Goal: Answer question/provide support: Share knowledge or assist other users

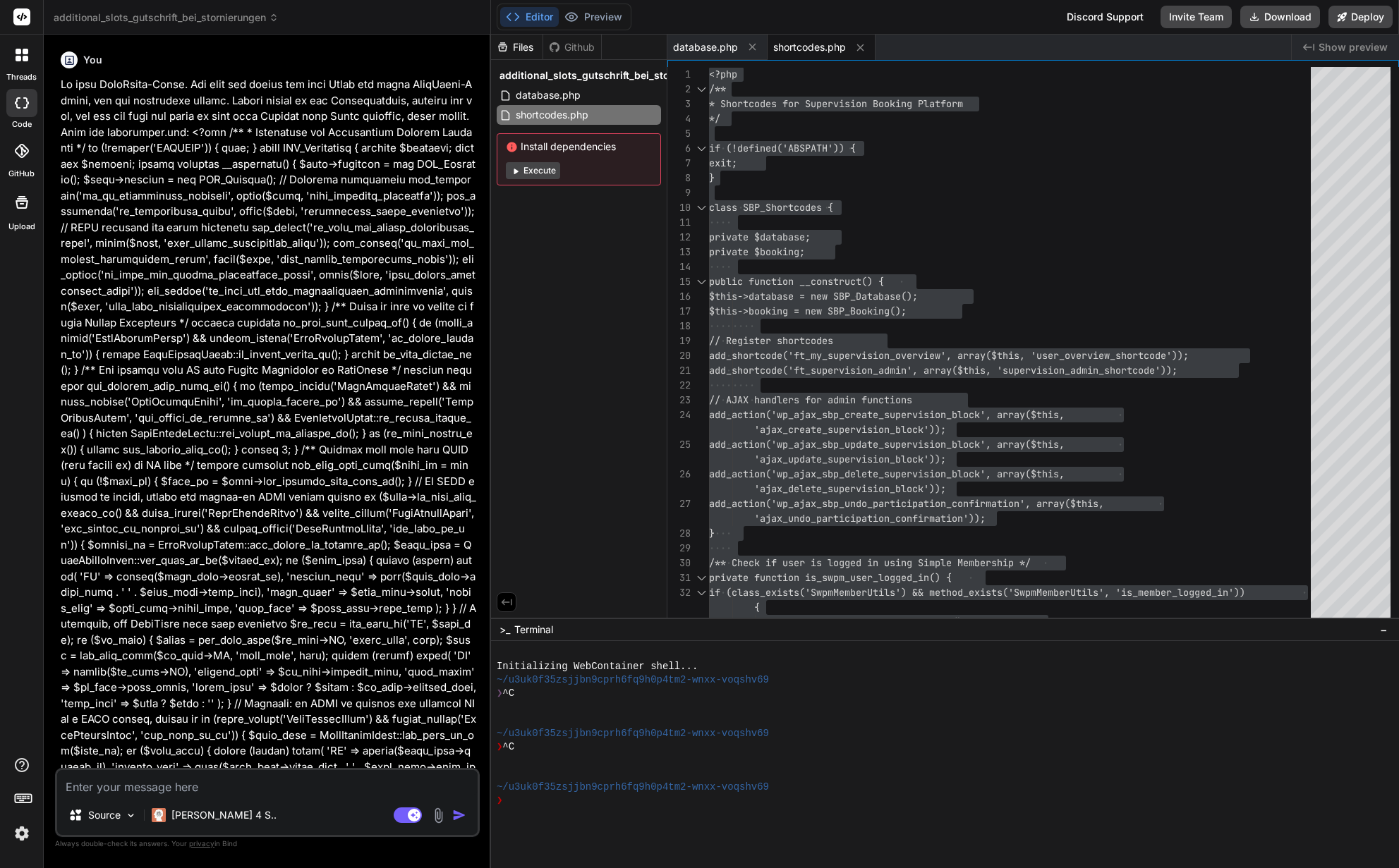
scroll to position [133, 0]
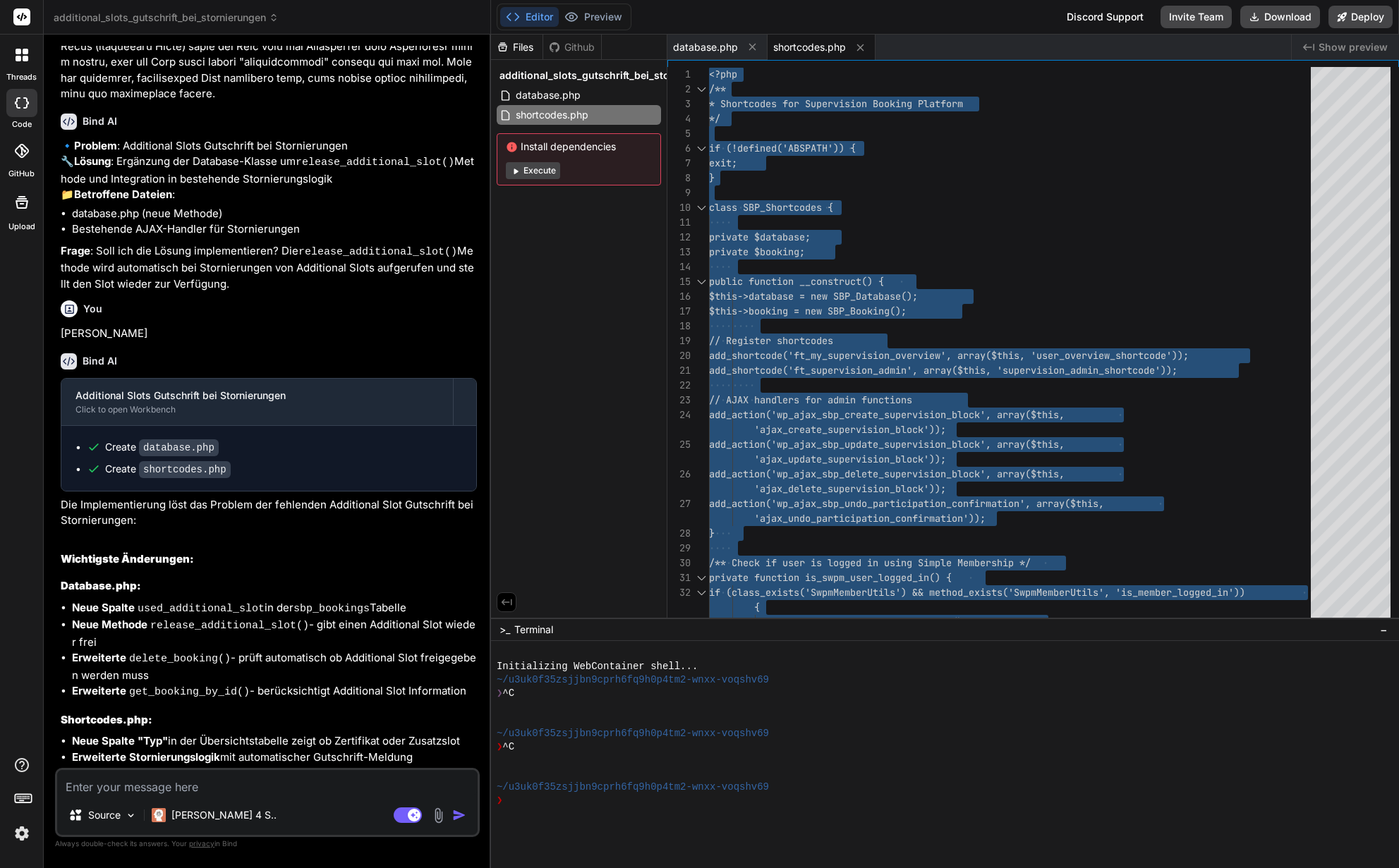
click at [134, 790] on textarea at bounding box center [268, 782] width 421 height 25
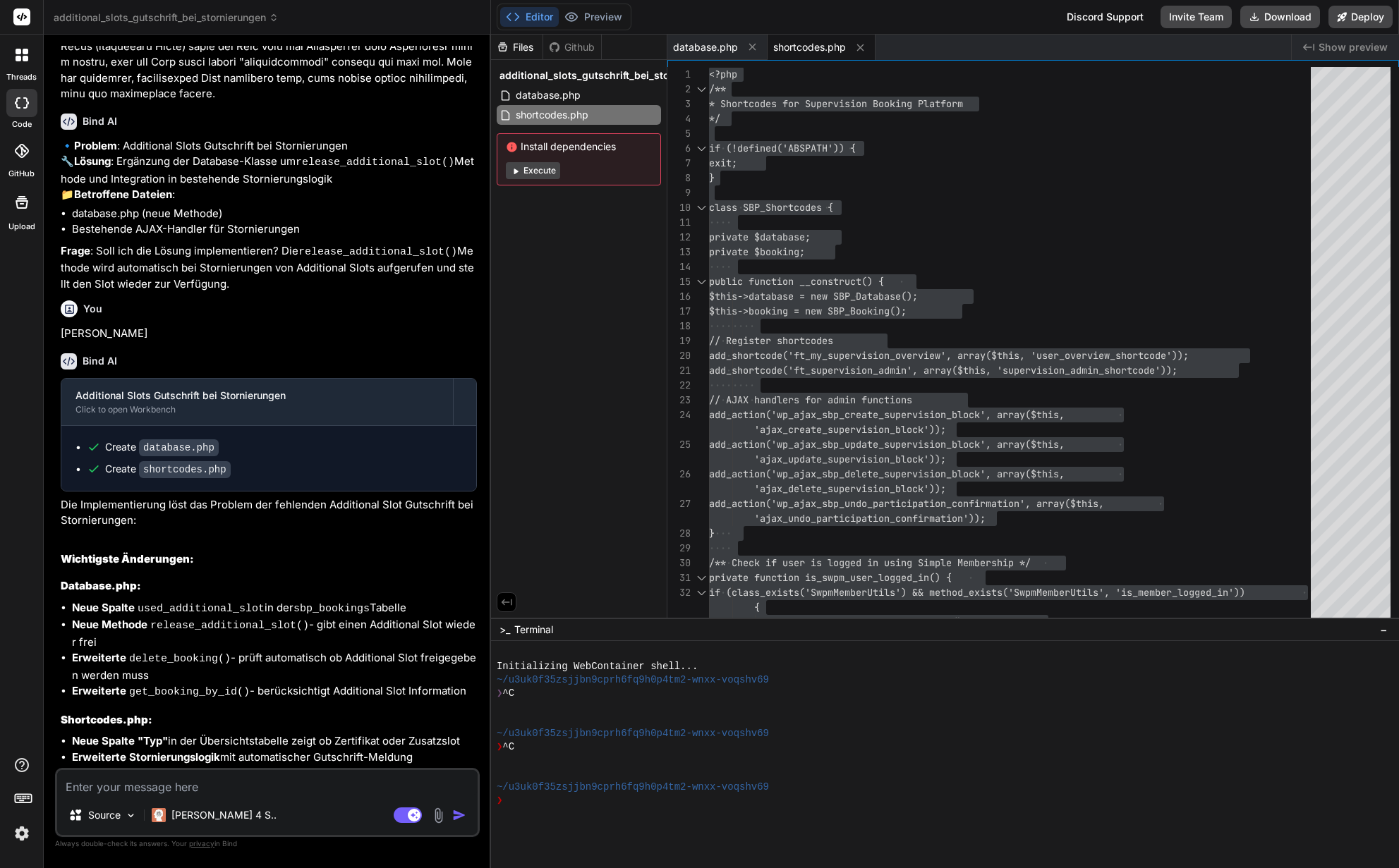
type textarea "W"
type textarea "x"
type textarea "Wo"
type textarea "x"
type textarea "Wo"
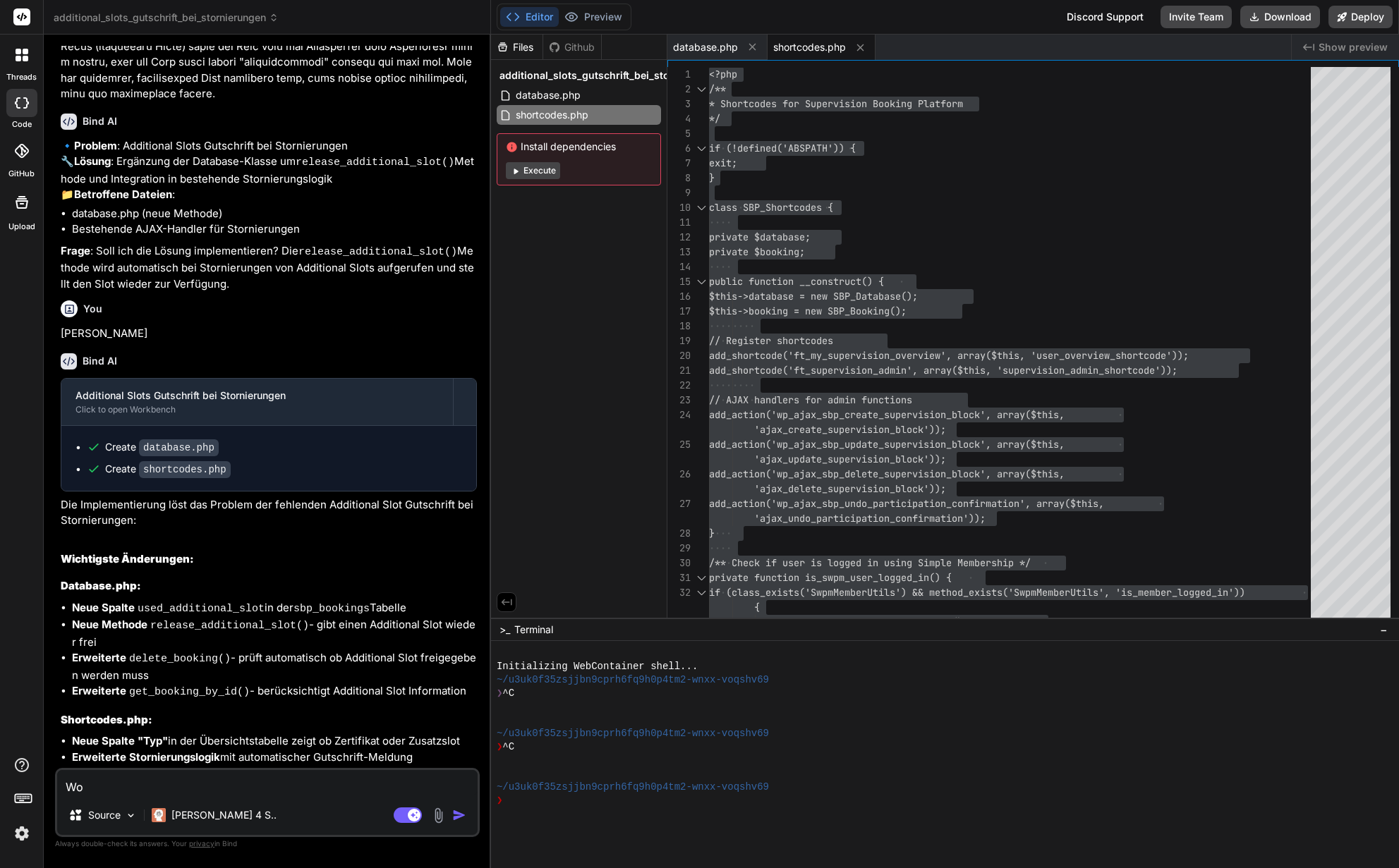
type textarea "x"
type textarea "Wo /"
type textarea "x"
type textarea "Wo /"
type textarea "x"
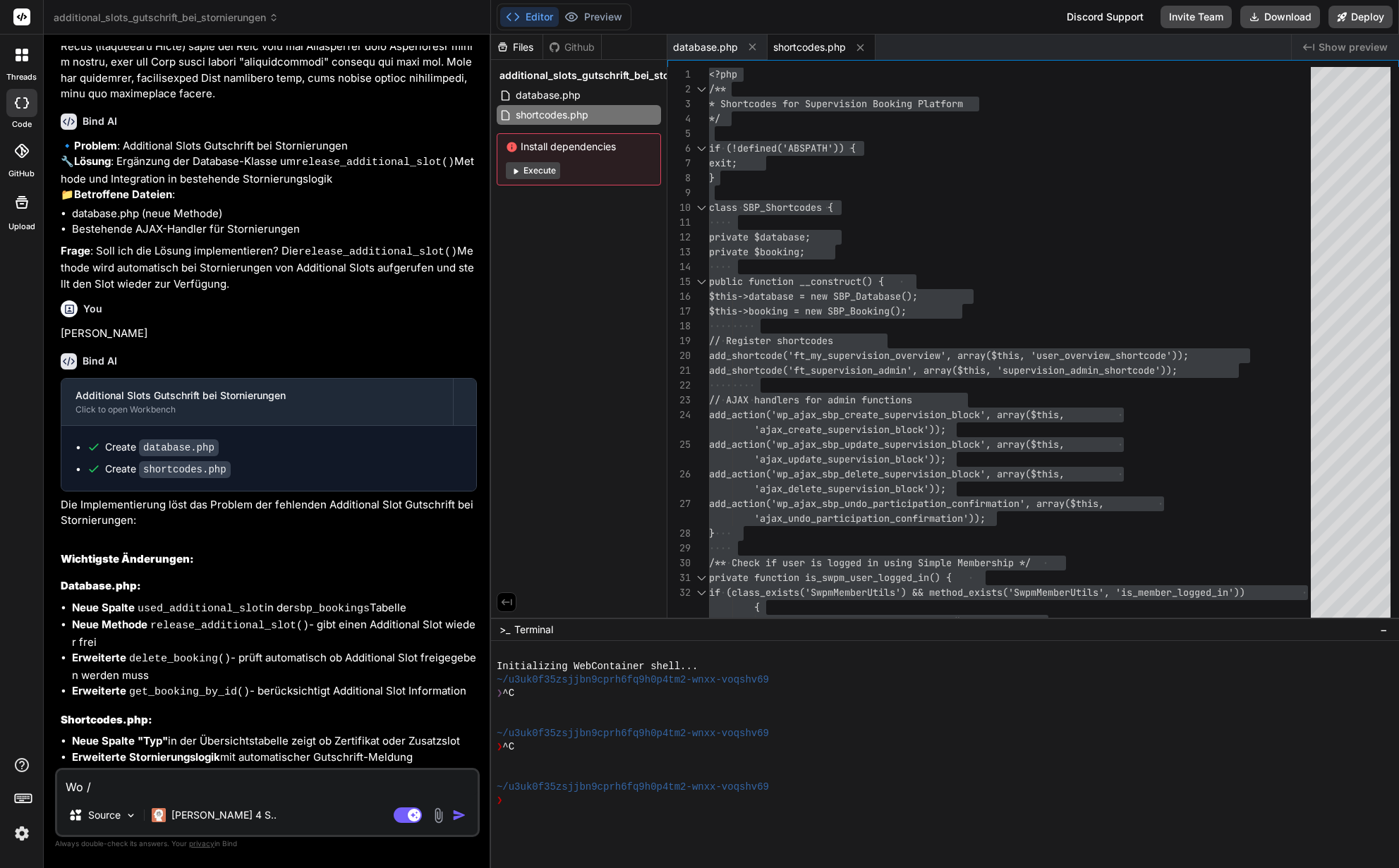
type textarea "Wo / w"
type textarea "x"
type textarea "Wo / wa"
type textarea "x"
type textarea "Wo / wan"
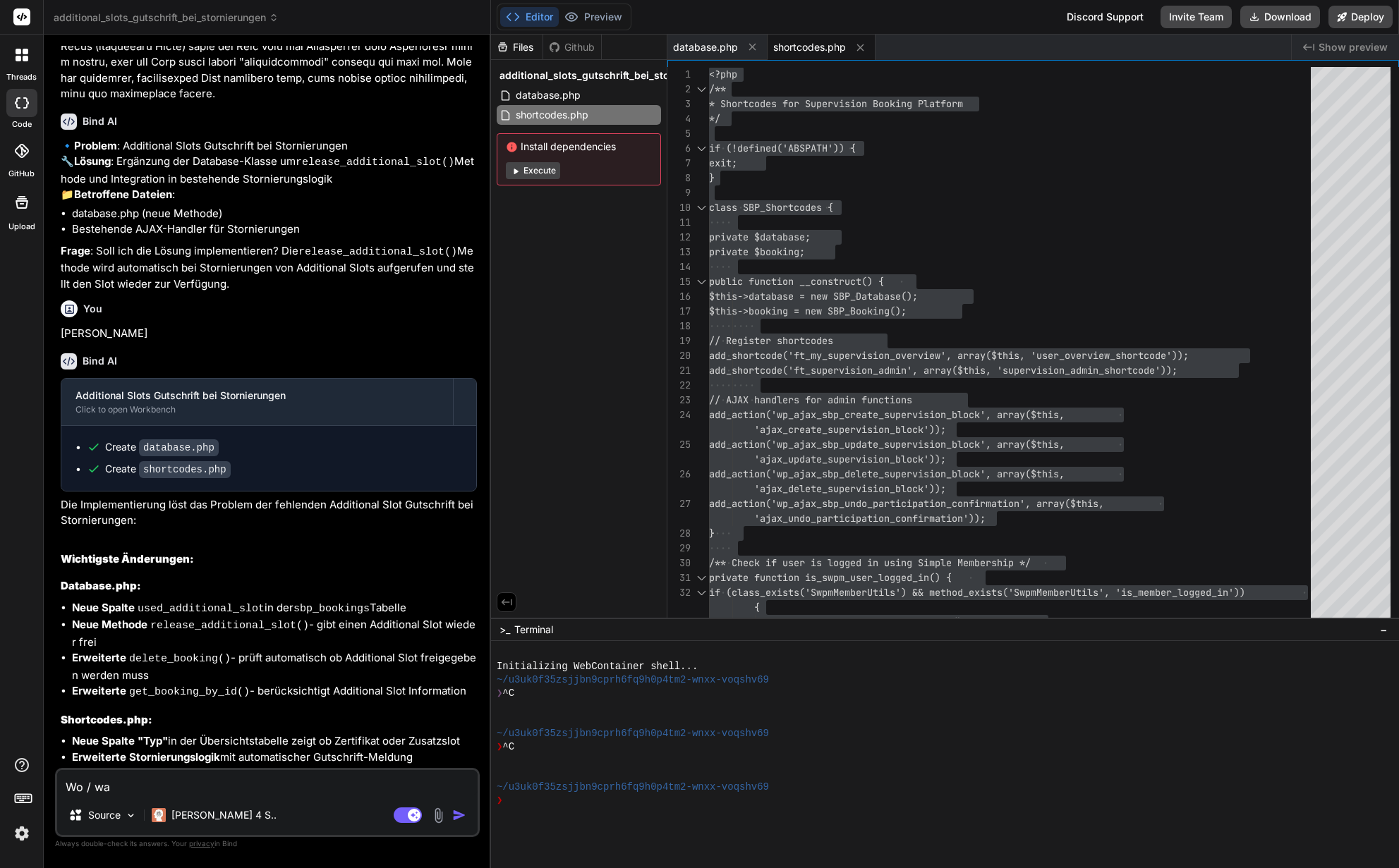
type textarea "x"
type textarea "Wo / [PERSON_NAME]"
type textarea "x"
type textarea "Wo / [PERSON_NAME]"
type textarea "x"
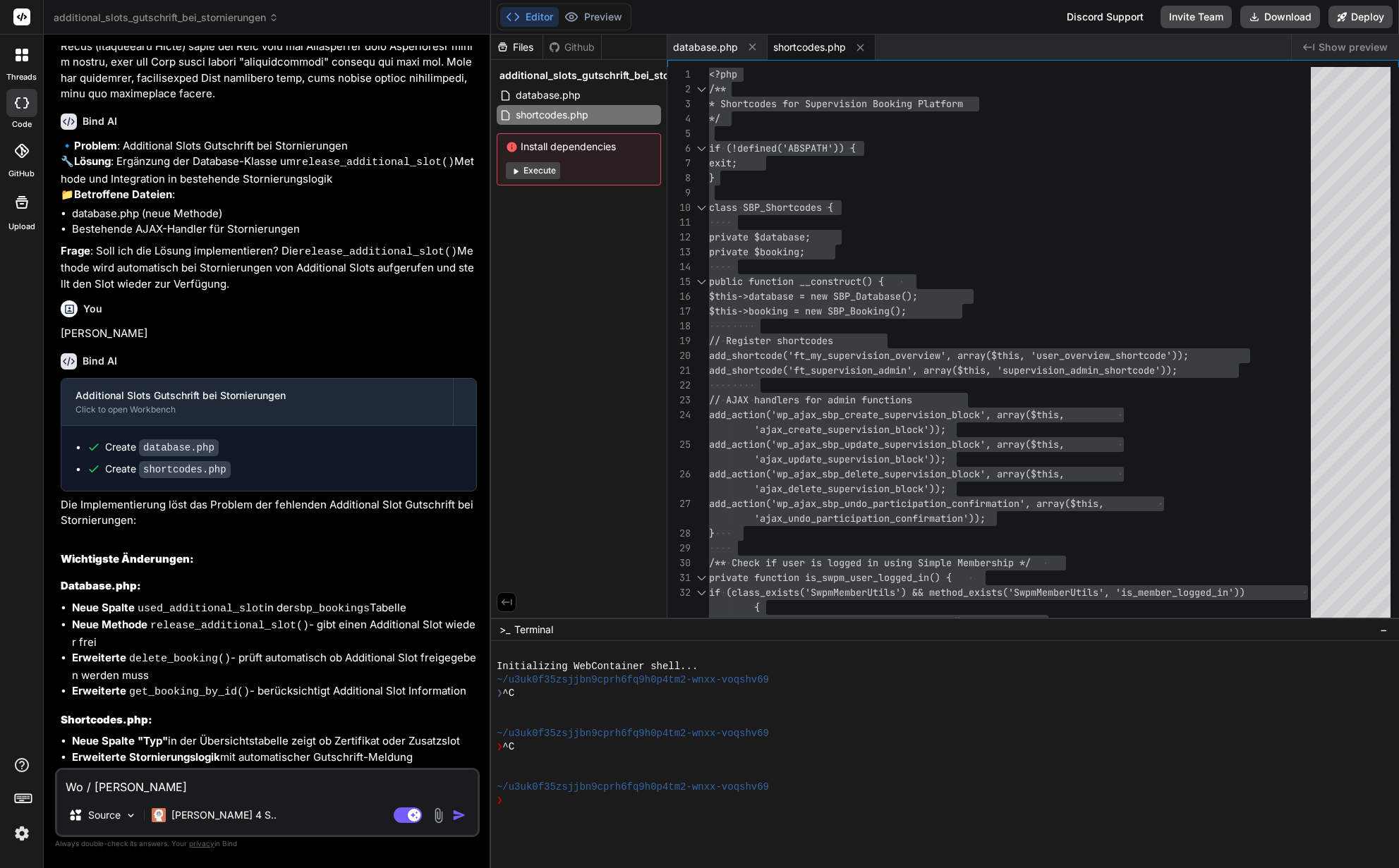
type textarea "Wo / [PERSON_NAME] w"
type textarea "x"
type textarea "Wo / [PERSON_NAME] wi"
type textarea "x"
type textarea "Wo / [PERSON_NAME] wir"
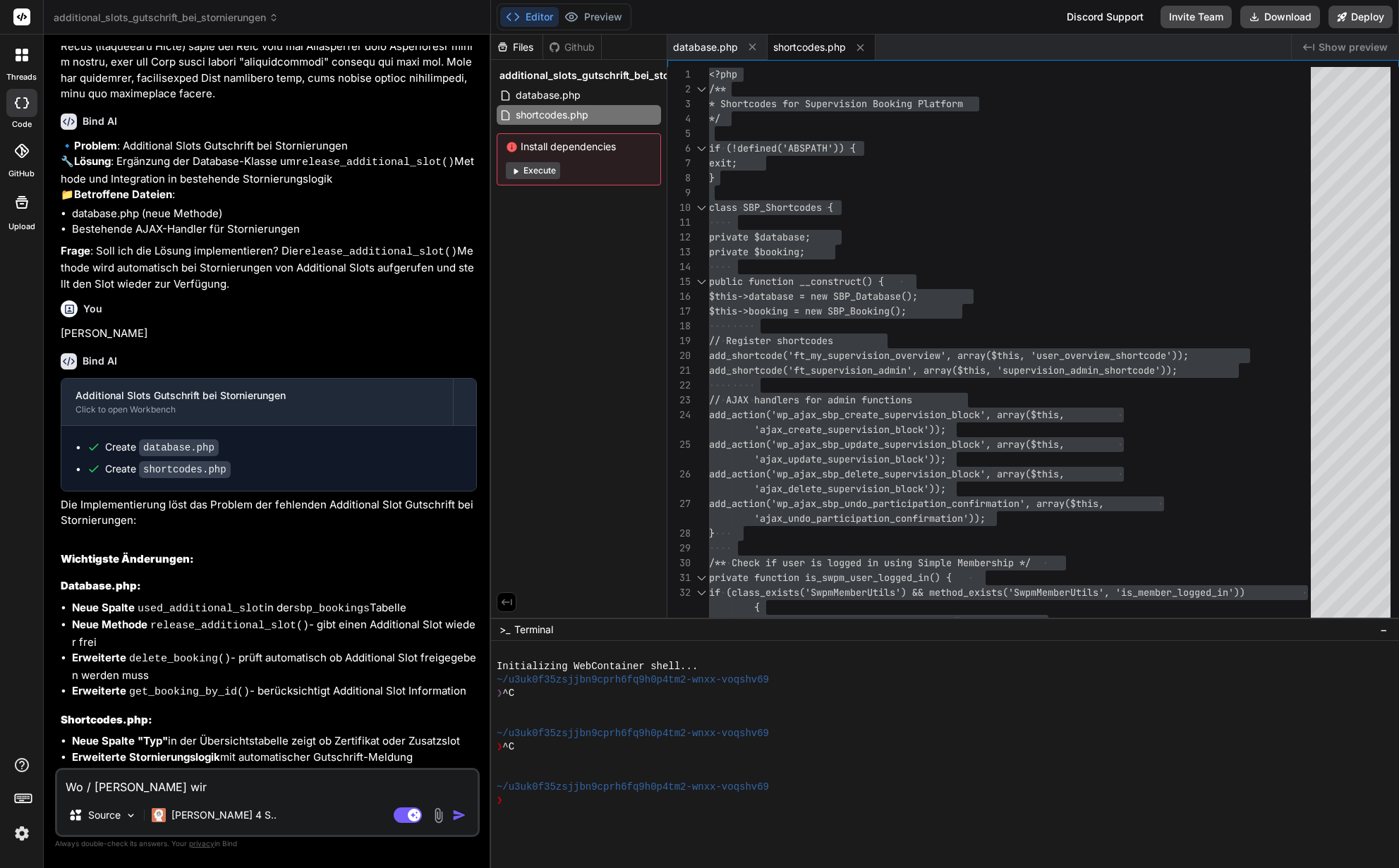
type textarea "x"
type textarea "Wo / [PERSON_NAME] wird"
type textarea "x"
type textarea "Wo / [PERSON_NAME] wird"
type textarea "x"
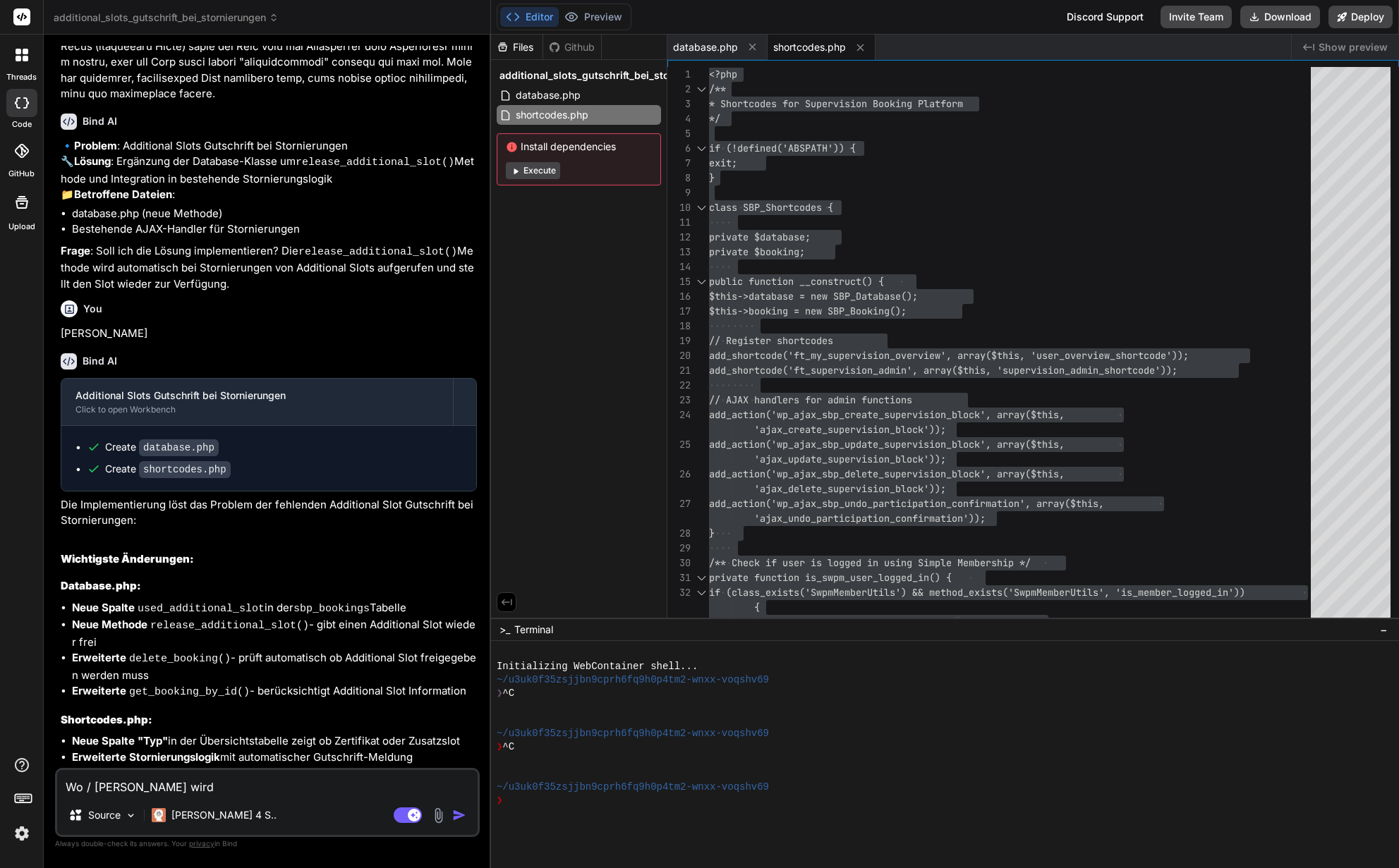
paste textarea "used_additional_slot"
type textarea "Wo / [PERSON_NAME] wird used_additional_slot"
type textarea "x"
type textarea "Wo / [PERSON_NAME] wird used_additional_slot"
type textarea "x"
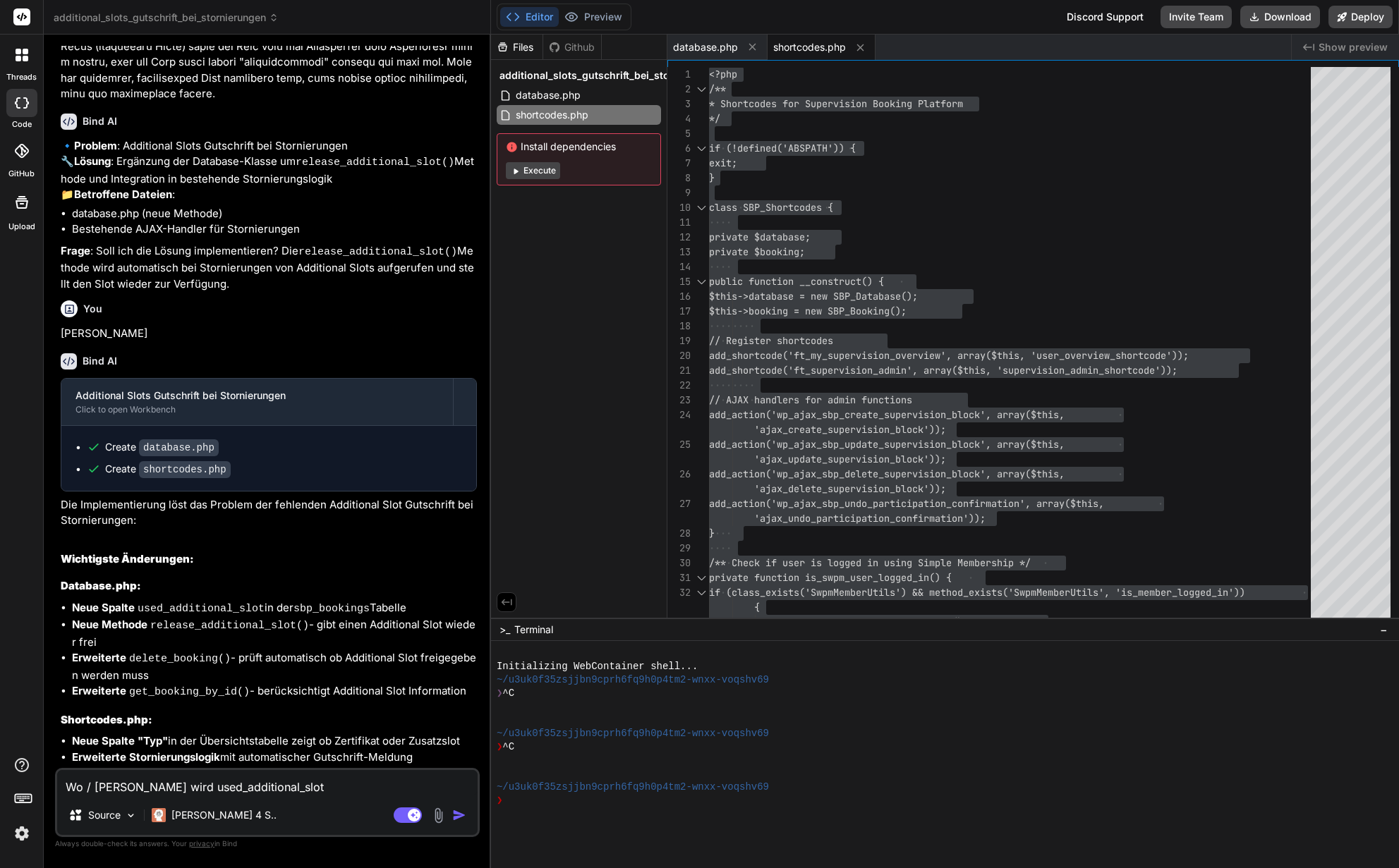
type textarea "Wo / [PERSON_NAME] wird used_additional_slot ="
type textarea "x"
type textarea "Wo / [PERSON_NAME] wird used_additional_slot ="
type textarea "x"
type textarea "Wo / [PERSON_NAME] wird used_additional_slot = 1"
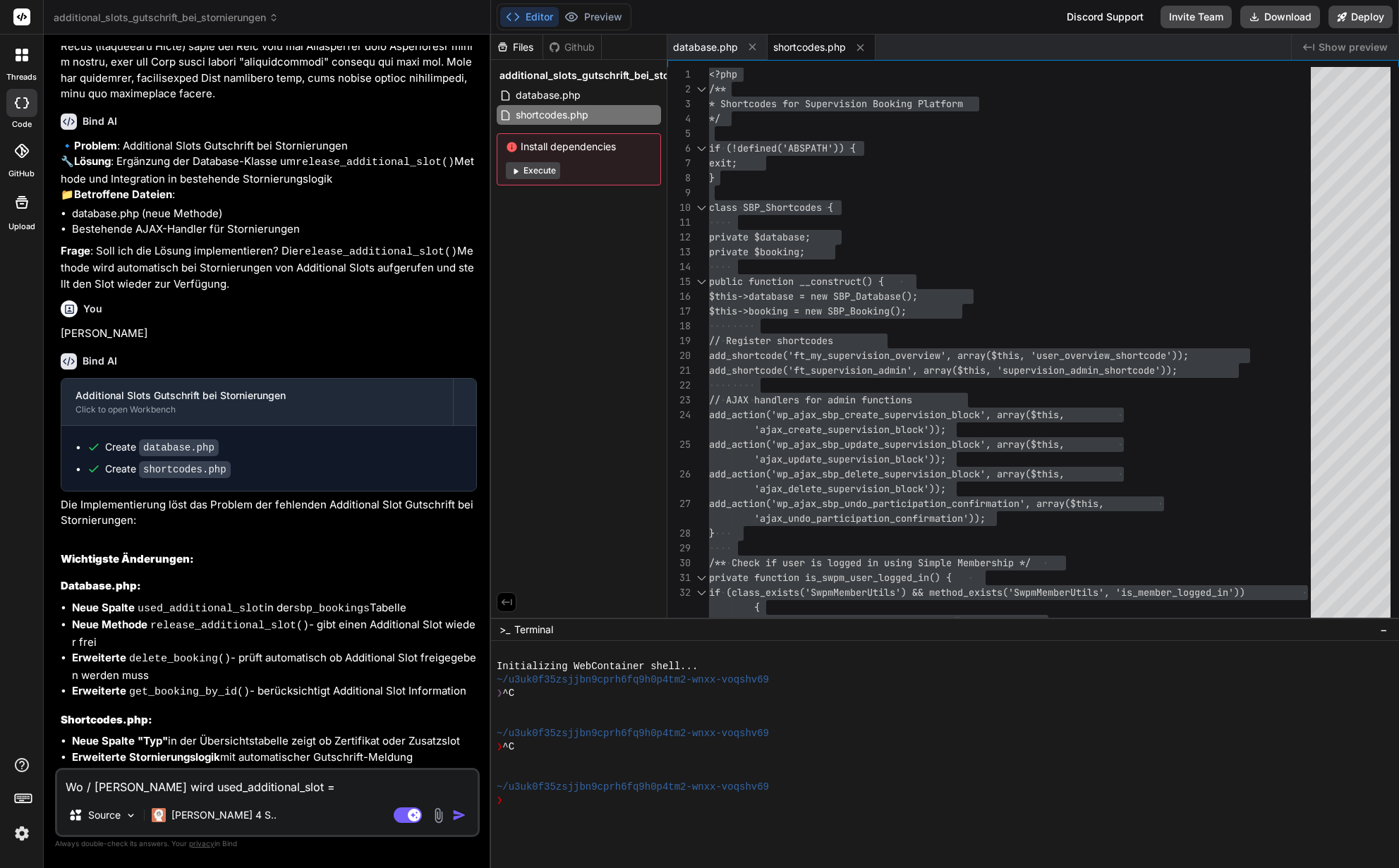
type textarea "x"
type textarea "Wo / [PERSON_NAME] wird used_additional_slot = 1"
type textarea "x"
type textarea "Wo / [PERSON_NAME] wird used_additional_slot = 1 g"
type textarea "x"
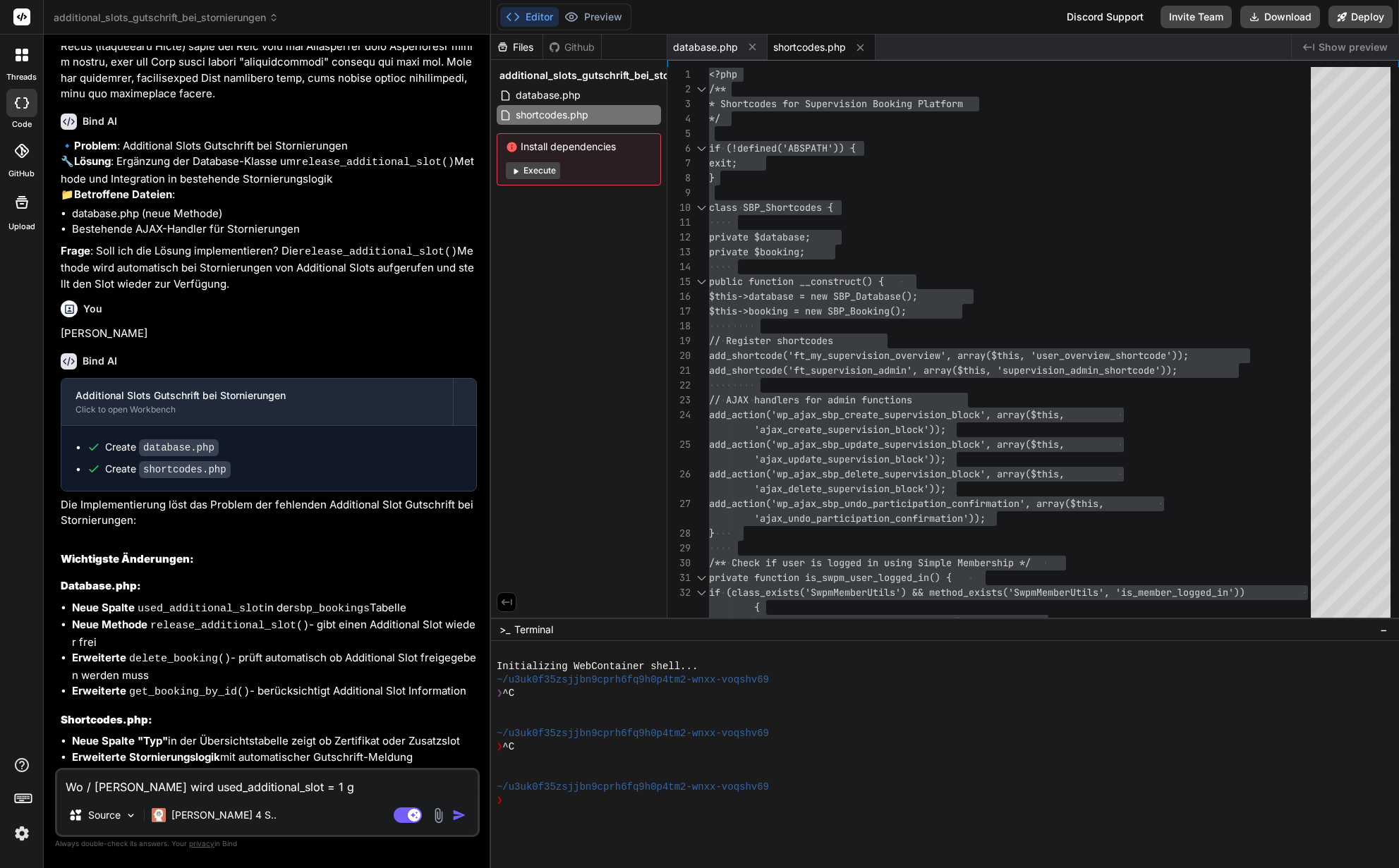
type textarea "Wo / [PERSON_NAME] wird used_additional_slot = 1 ge"
type textarea "x"
type textarea "Wo / [PERSON_NAME] wird used_additional_slot = 1 ges"
type textarea "x"
type textarea "Wo / [PERSON_NAME] wird used_additional_slot = 1 gese"
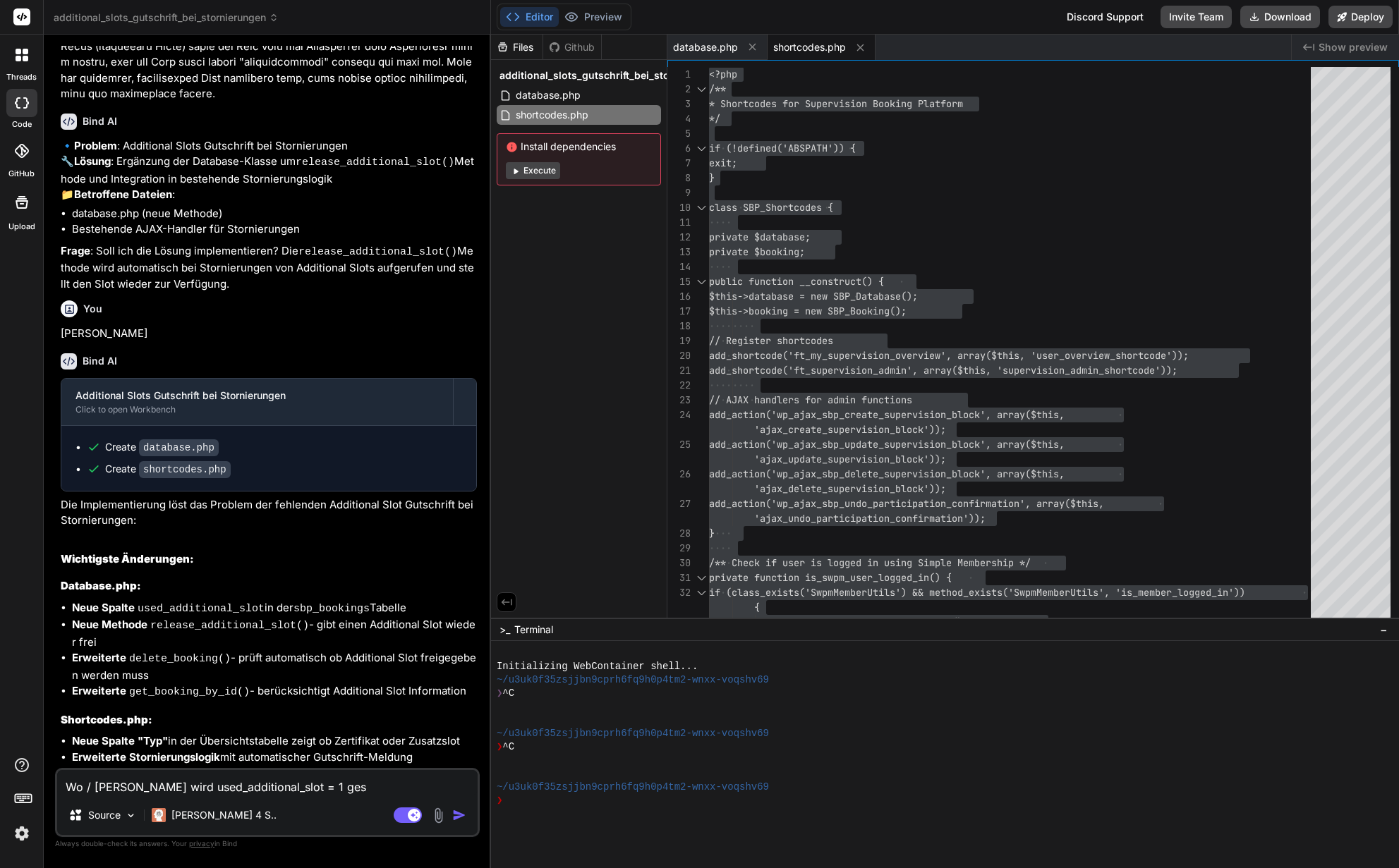
type textarea "x"
type textarea "Wo / [PERSON_NAME] wird used_additional_slot = 1 geset"
type textarea "x"
type textarea "Wo / [PERSON_NAME] wird used_additional_slot = 1 gesetz"
type textarea "x"
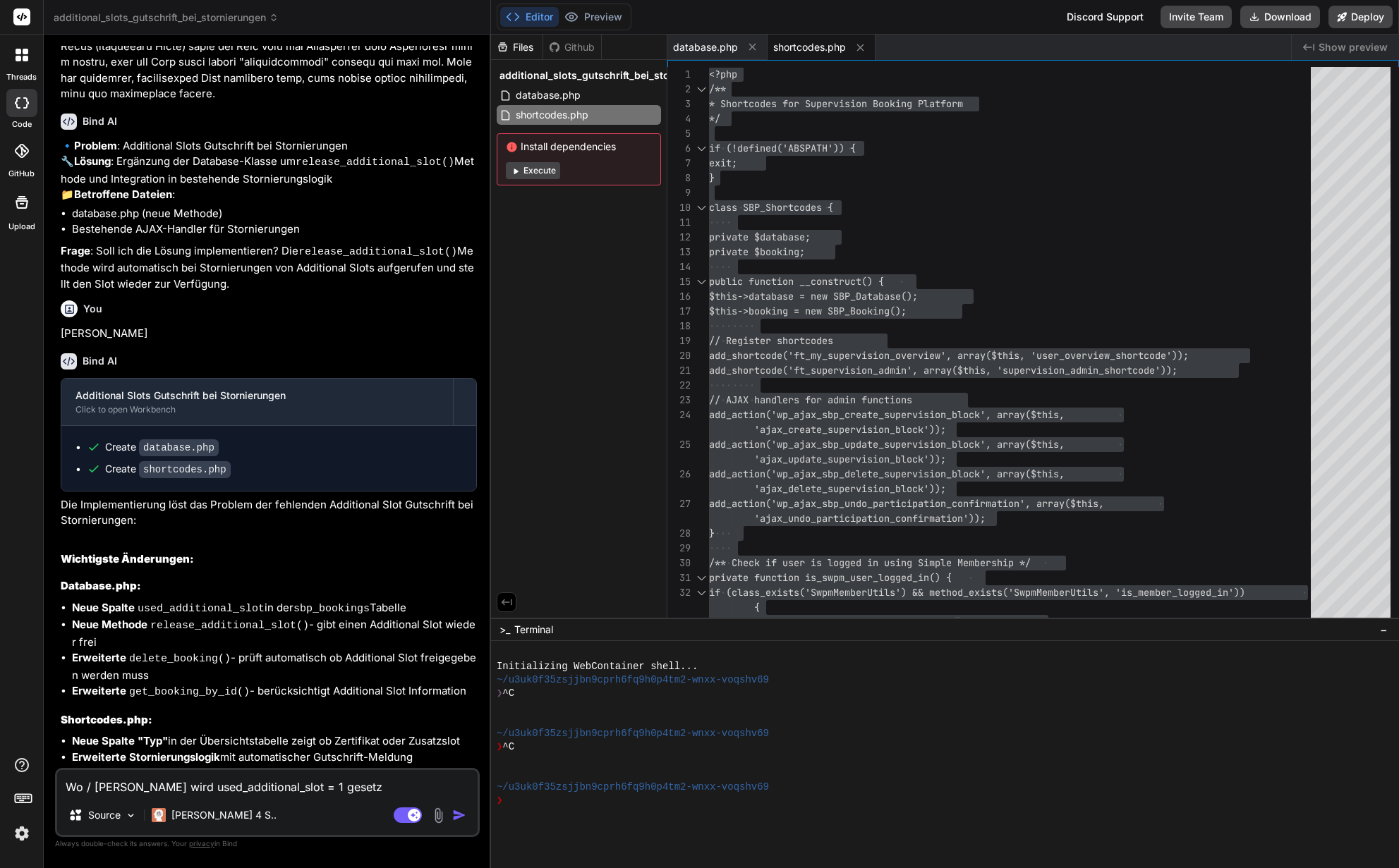
type textarea "Wo / [PERSON_NAME] wird used_additional_slot = 1 gesetzt"
type textarea "x"
type textarea "Wo / [PERSON_NAME] wird used_additional_slot = 1 gesetzt?"
type textarea "x"
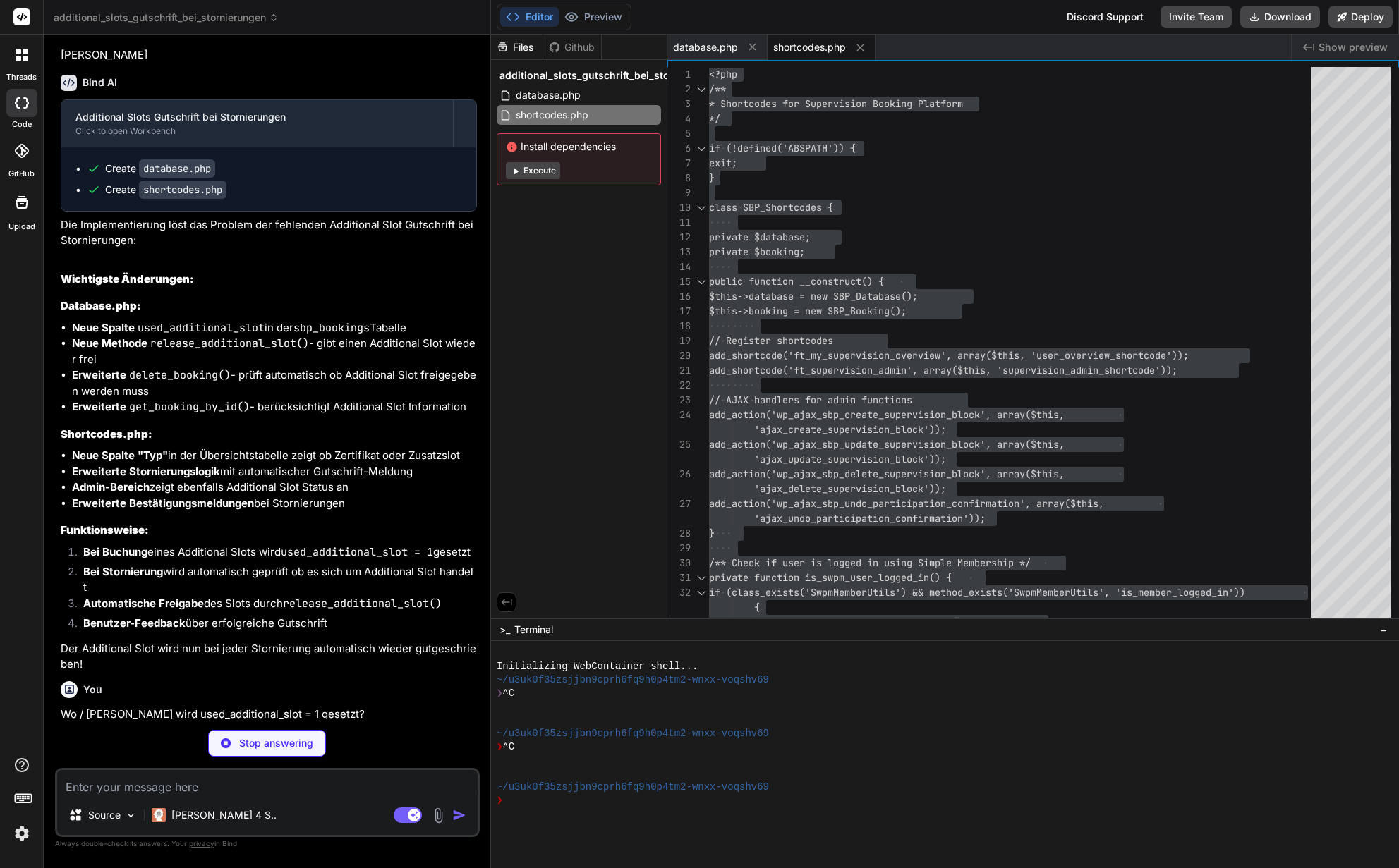
scroll to position [10797, 0]
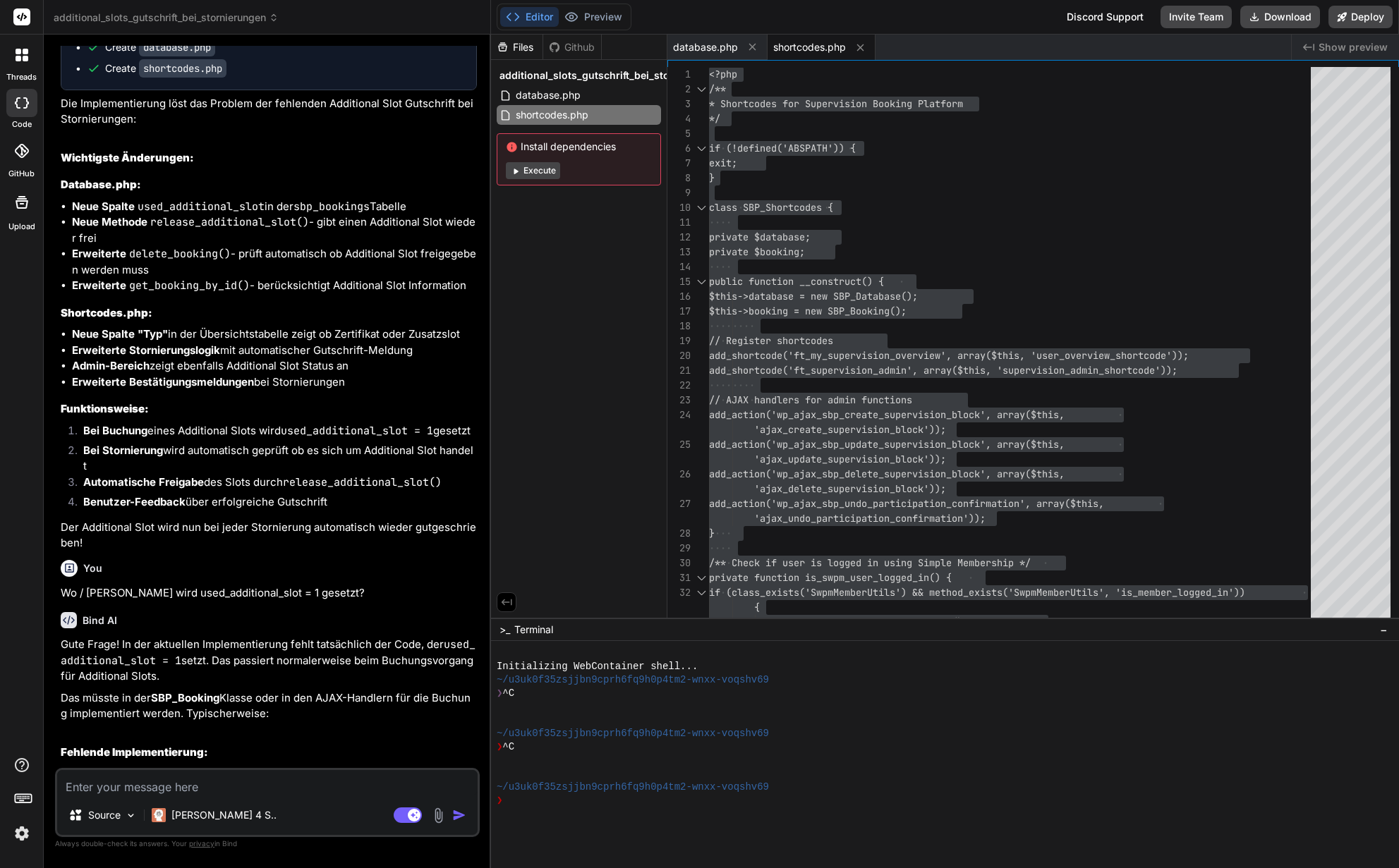
type textarea "x"
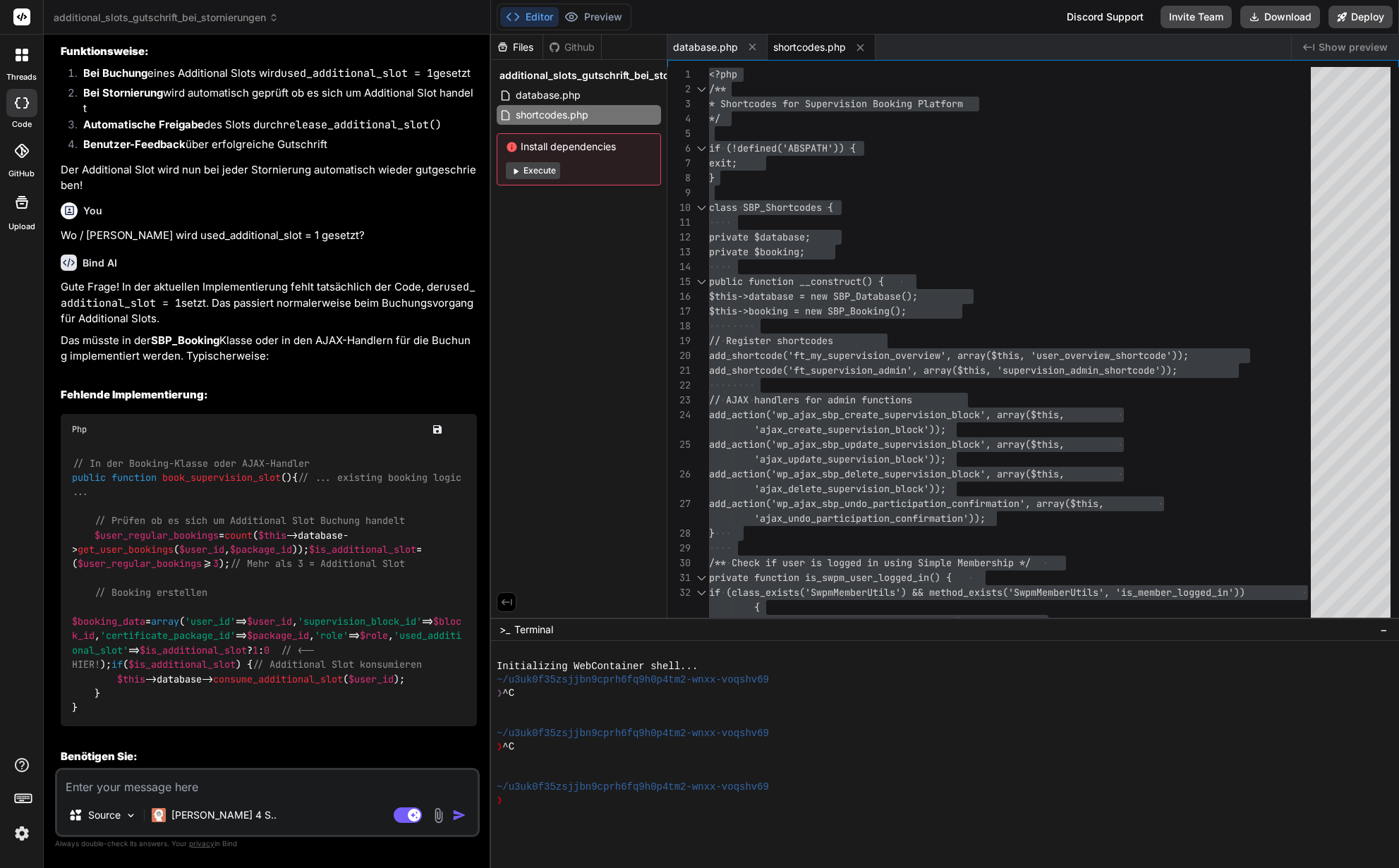
scroll to position [11229, 0]
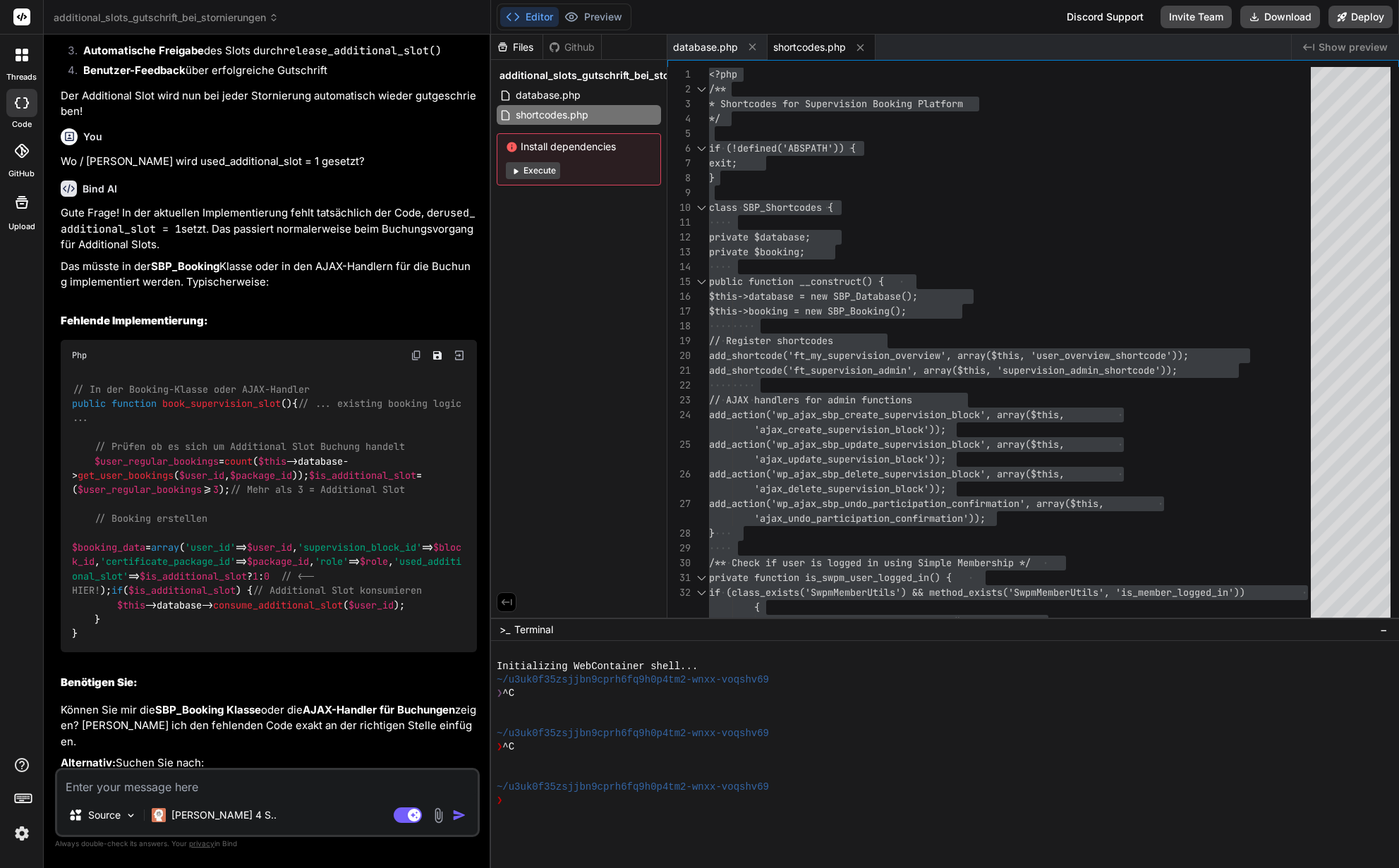
click at [214, 397] on span "book_supervision_slot" at bounding box center [222, 404] width 118 height 13
copy span "book_supervision_slot"
click at [90, 794] on textarea at bounding box center [268, 782] width 421 height 25
paste textarea "public function book_supervision_slot($user_id, $block_id, $attendance_type = '…"
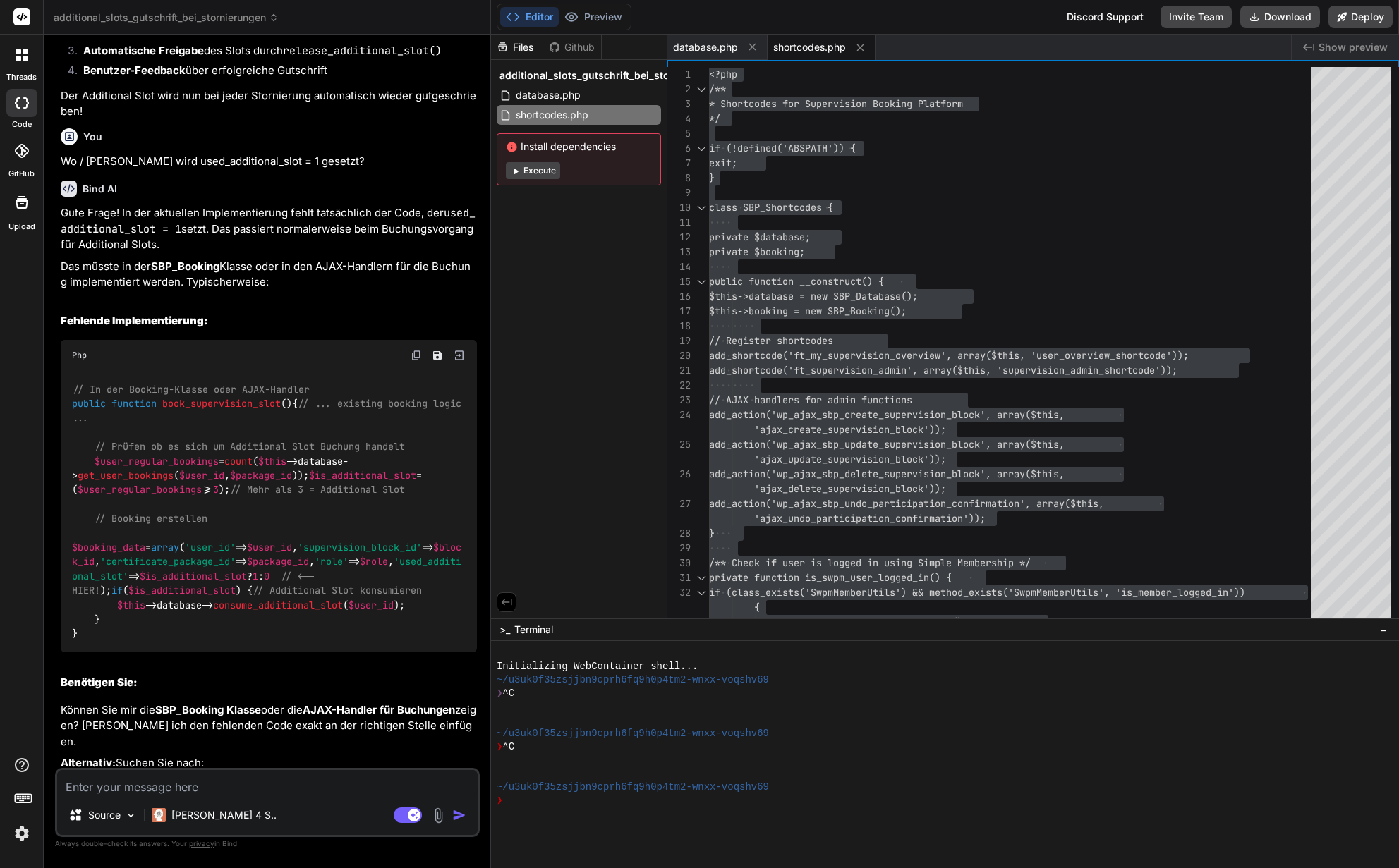
type textarea "public function book_supervision_slot($user_id, $block_id, $attendance_type = '…"
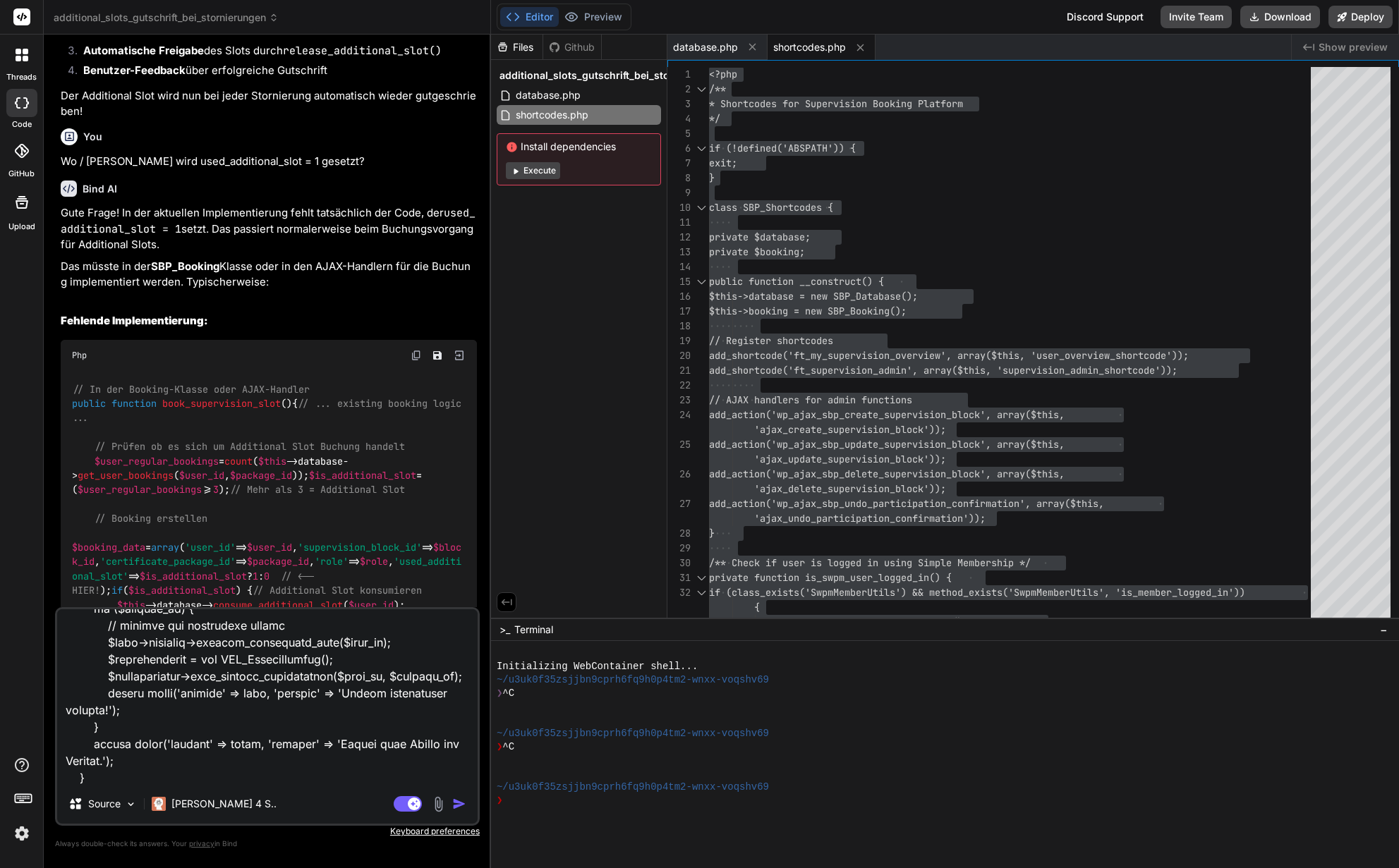
type textarea "x"
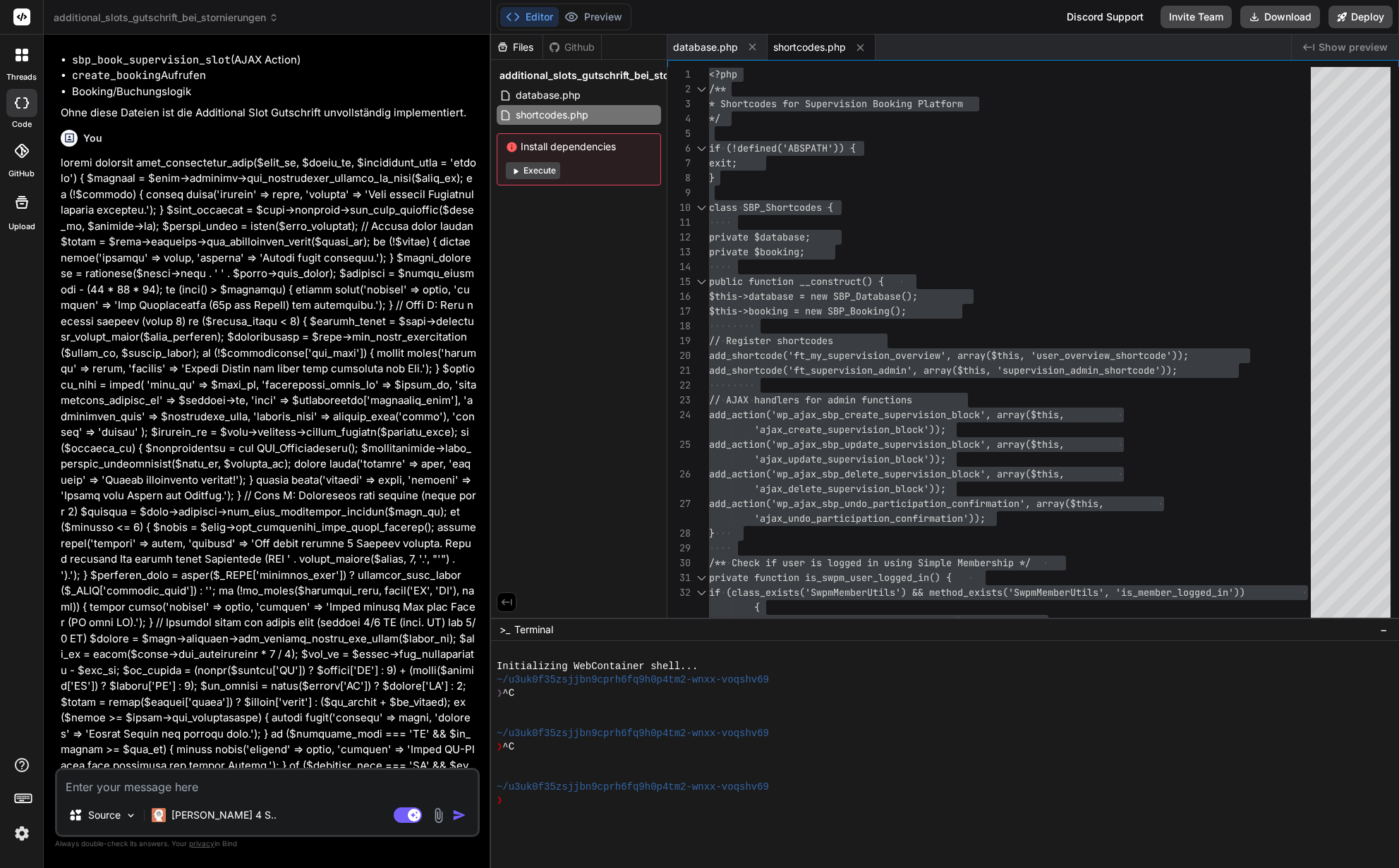
scroll to position [11951, 0]
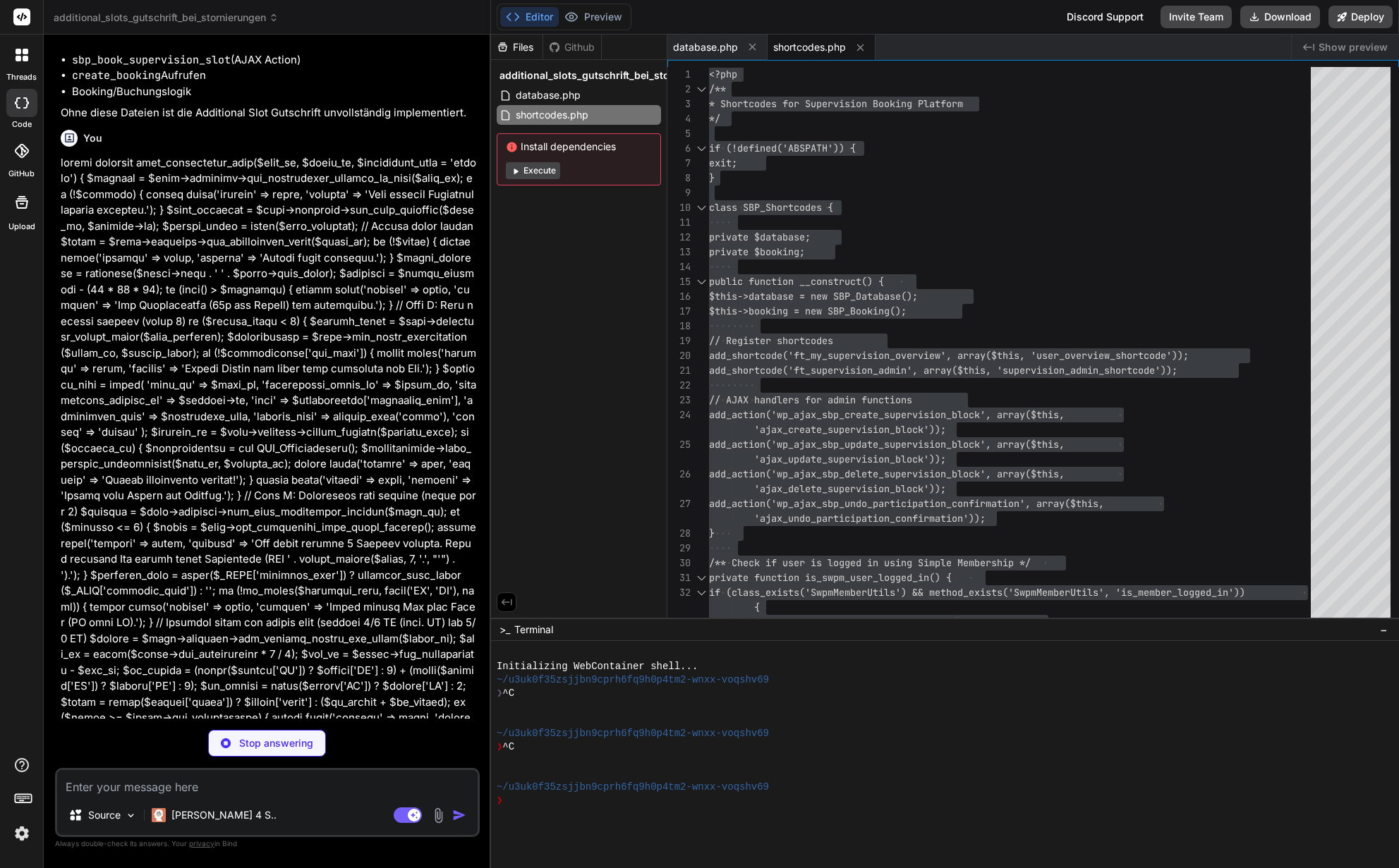
type textarea "x"
type textarea "// Weitere Methoden der SBP_Booking Klasse... // (calculate_needed_roles, get_b…"
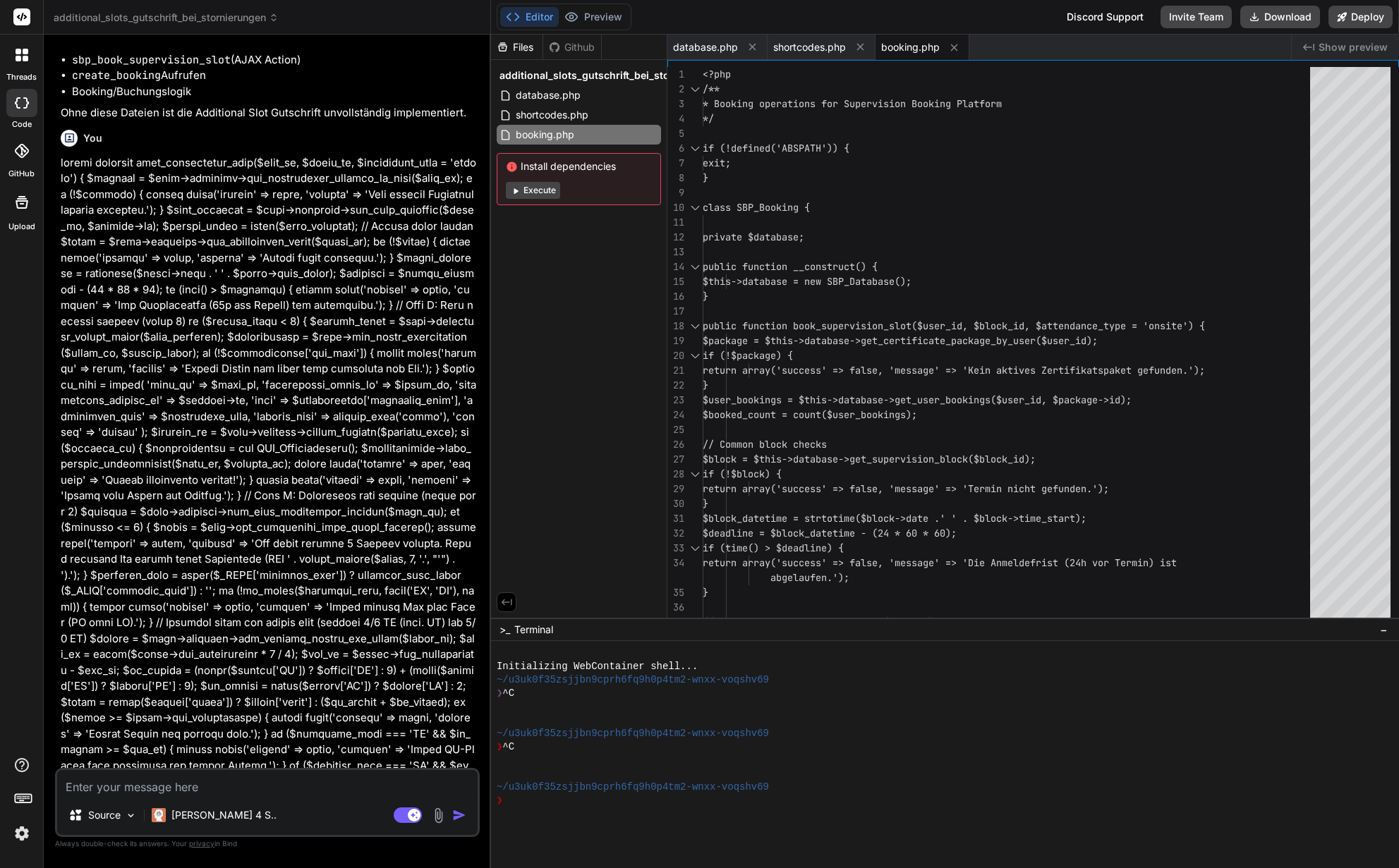
type textarea "x"
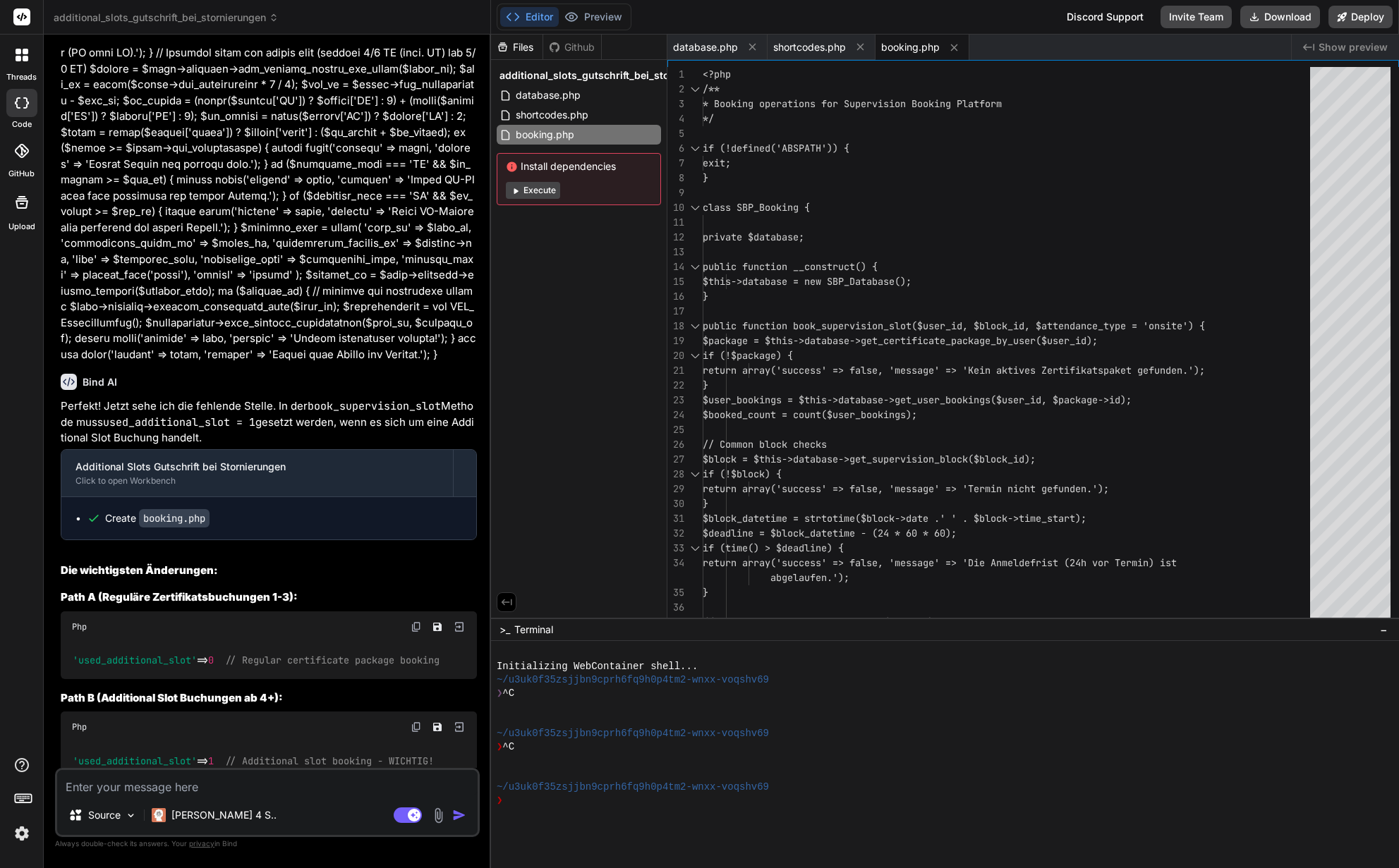
scroll to position [12620, 0]
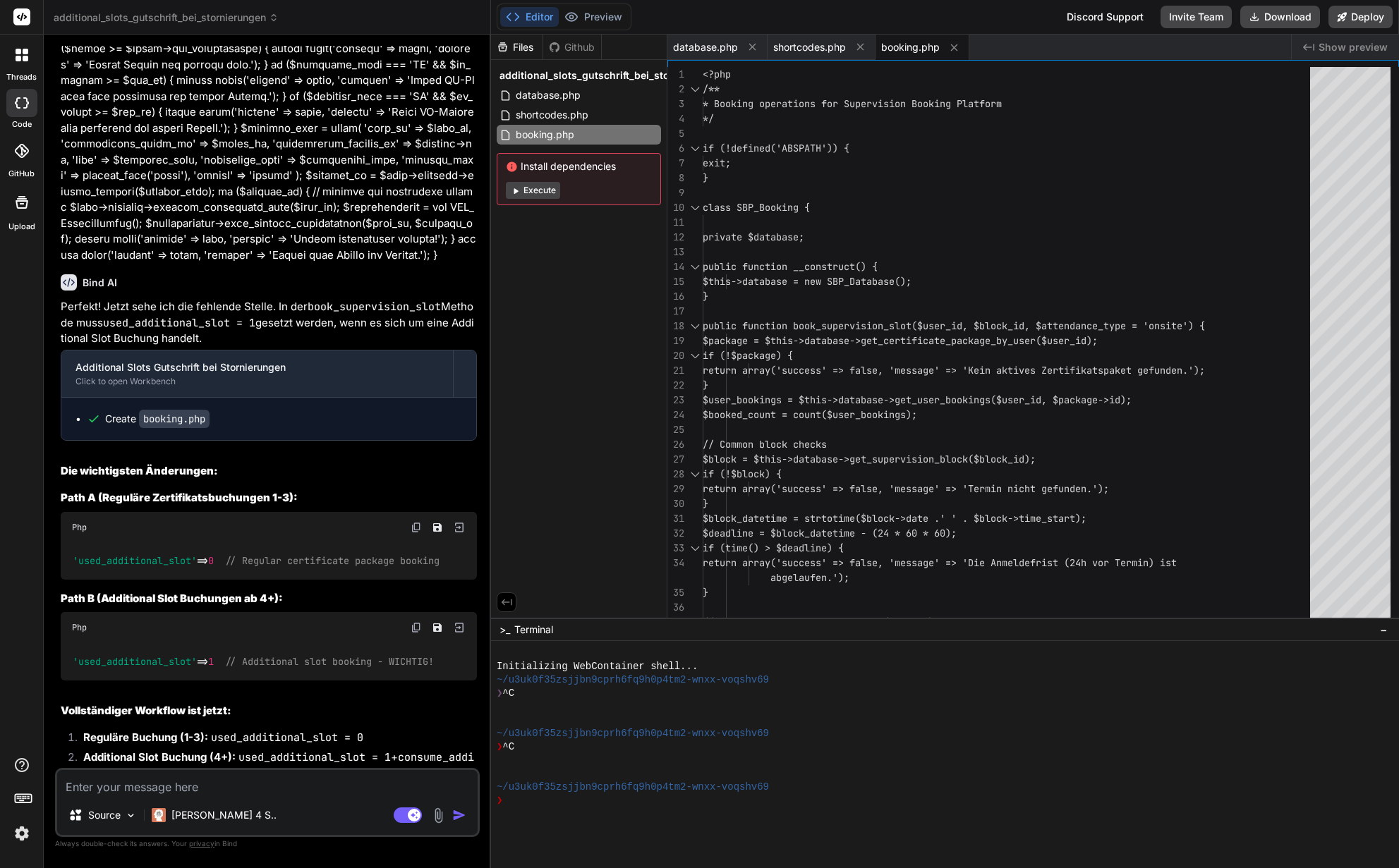
click at [277, 396] on div "Perfekt! Jetzt sehe ich die fehlende Stelle. In der book_supervision_slot Metho…" at bounding box center [269, 578] width 416 height 559
drag, startPoint x: 72, startPoint y: 470, endPoint x: 226, endPoint y: 472, distance: 154.0
click at [226, 553] on code "'used_additional_slot' => 0 // Regular certificate package booking" at bounding box center [256, 561] width 369 height 15
copy code "'used_additional_slot' => 0"
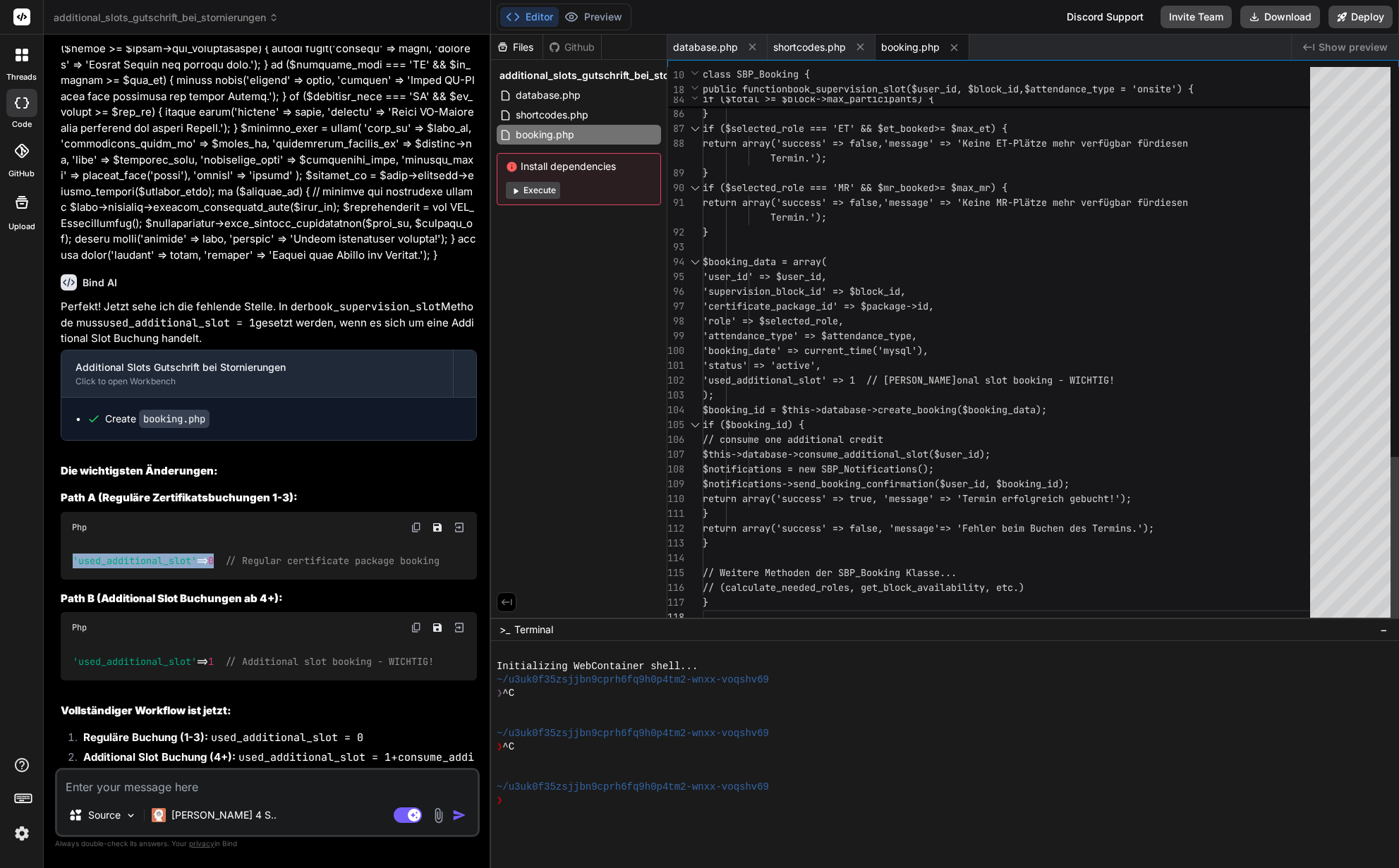
scroll to position [59, 0]
type textarea "$booking_data = array( 'user_id' => $user_id, 'supervision_block_id' => $block_…"
drag, startPoint x: 933, startPoint y: 380, endPoint x: 852, endPoint y: 381, distance: 81.0
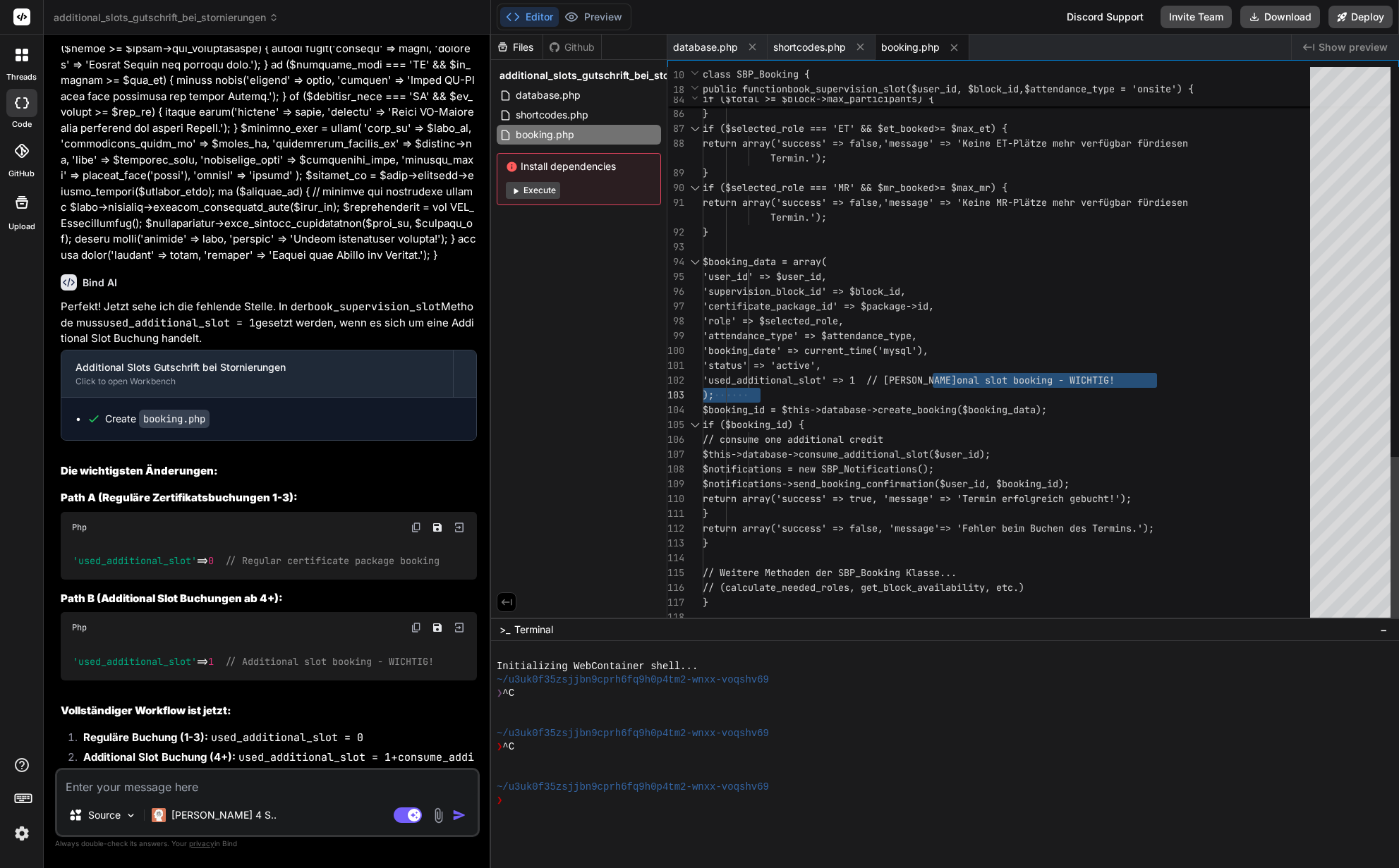
drag, startPoint x: 771, startPoint y: 379, endPoint x: 929, endPoint y: 377, distance: 158.0
